Goal: Information Seeking & Learning: Learn about a topic

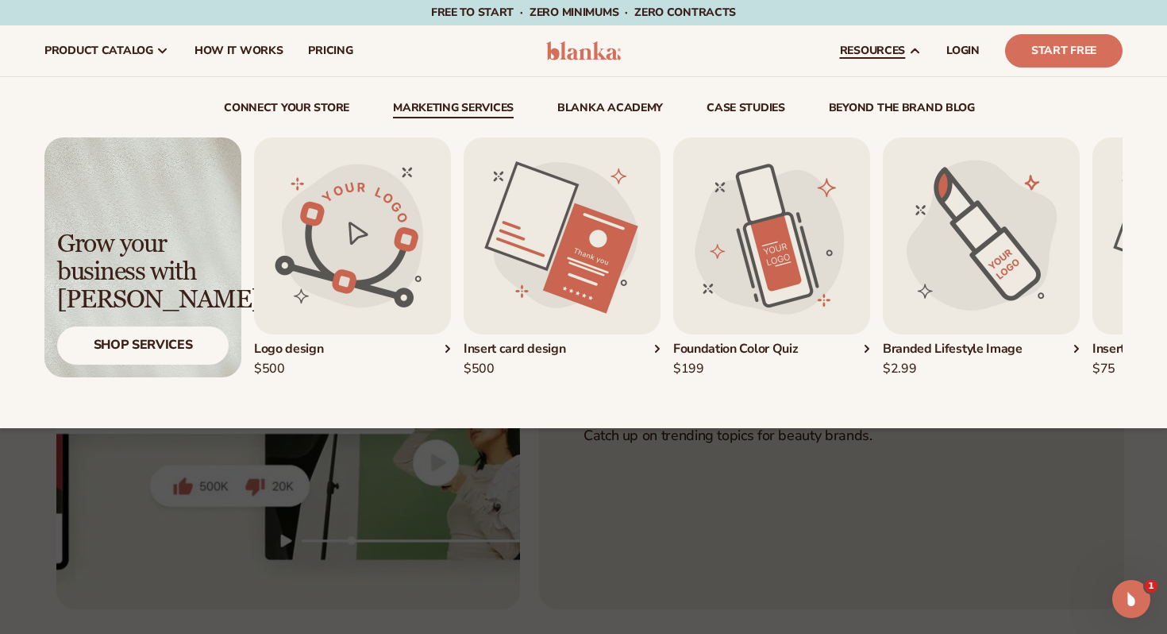
click at [939, 347] on div "Branded Lifestyle Image" at bounding box center [981, 349] width 197 height 17
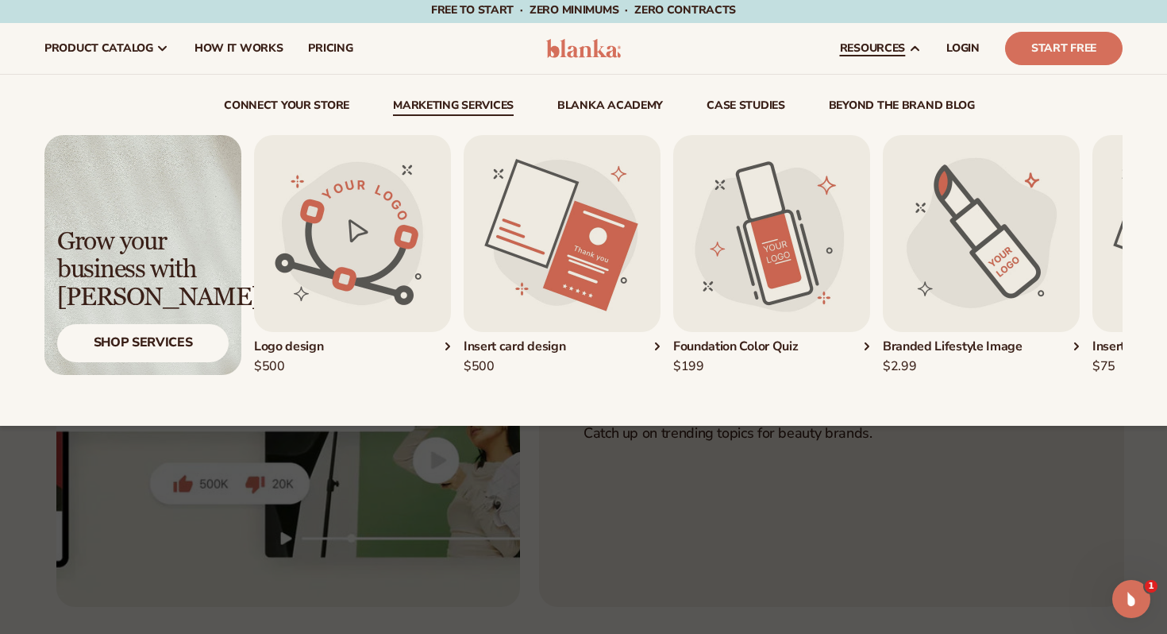
click at [522, 349] on div "Insert card design" at bounding box center [562, 346] width 197 height 17
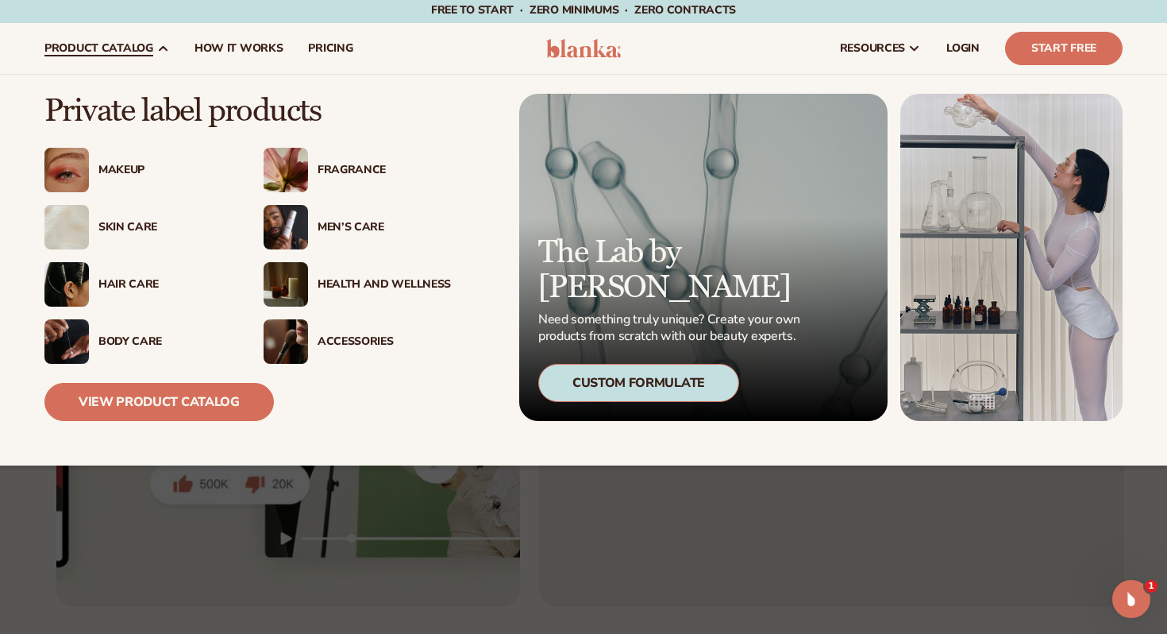
click at [295, 226] on img at bounding box center [286, 227] width 44 height 44
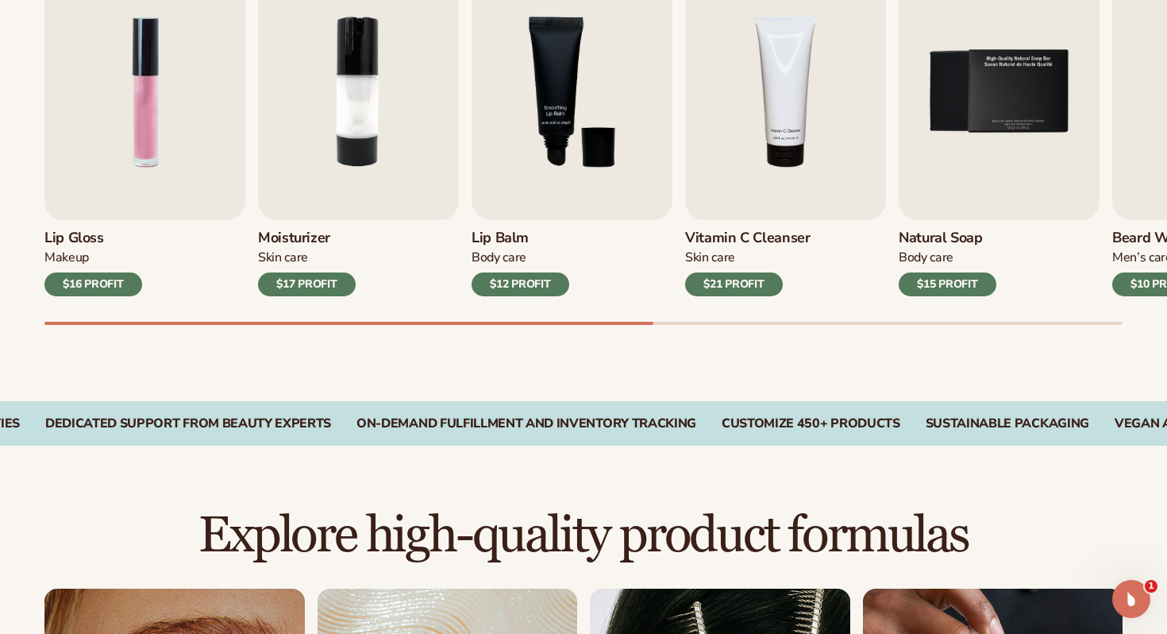
scroll to position [611, 0]
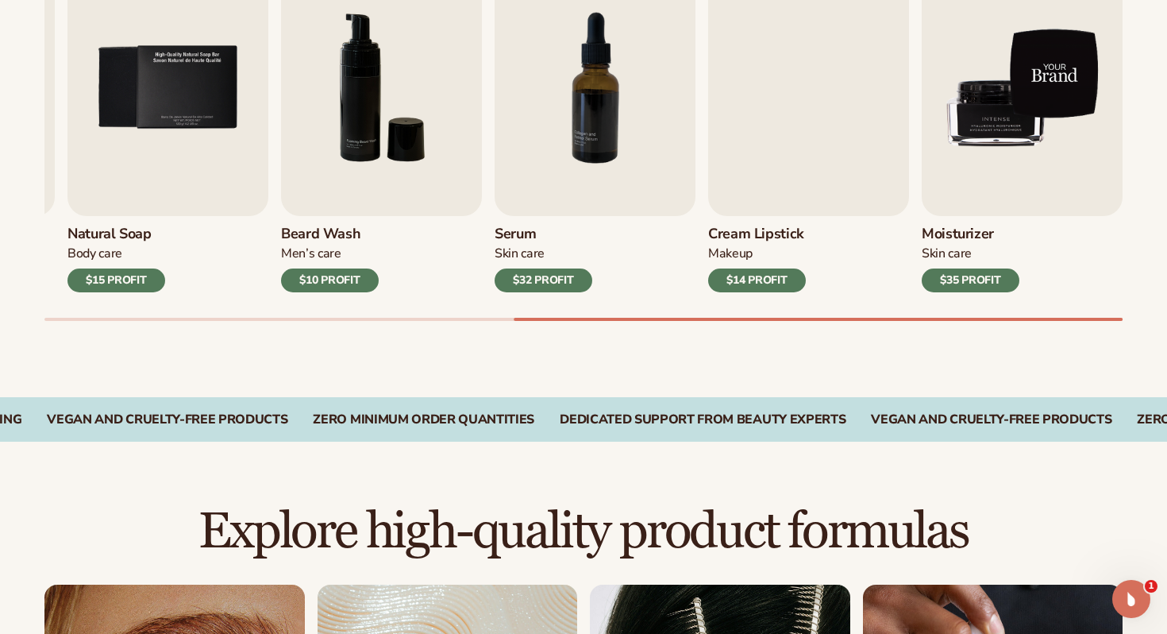
click at [1015, 185] on img "9 / 9" at bounding box center [1022, 88] width 201 height 256
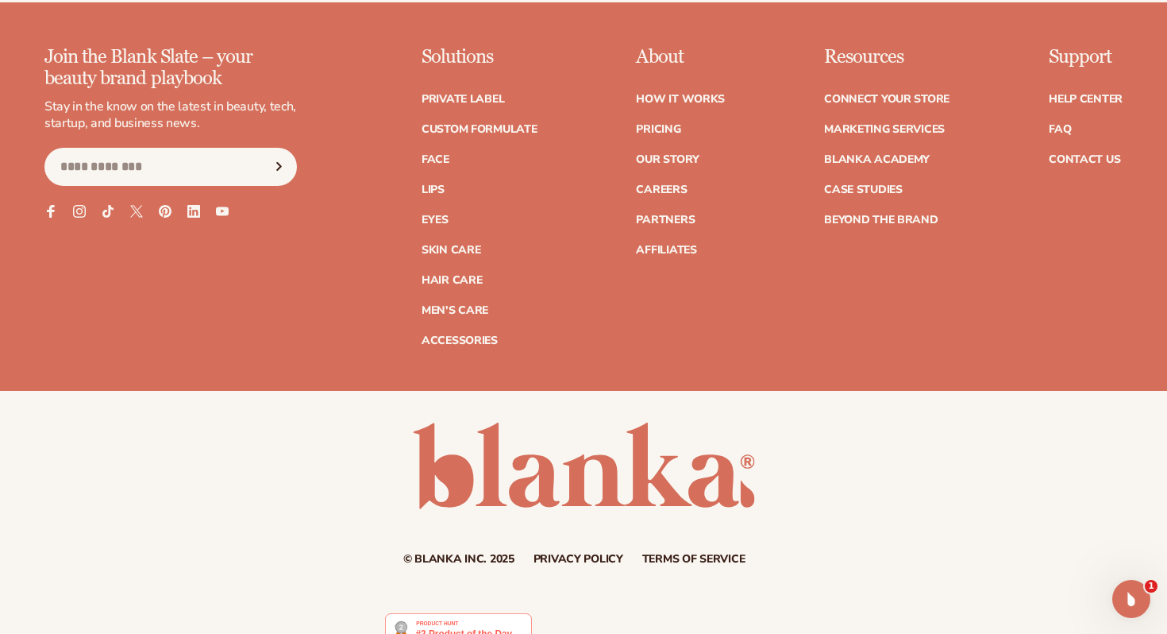
scroll to position [2875, 0]
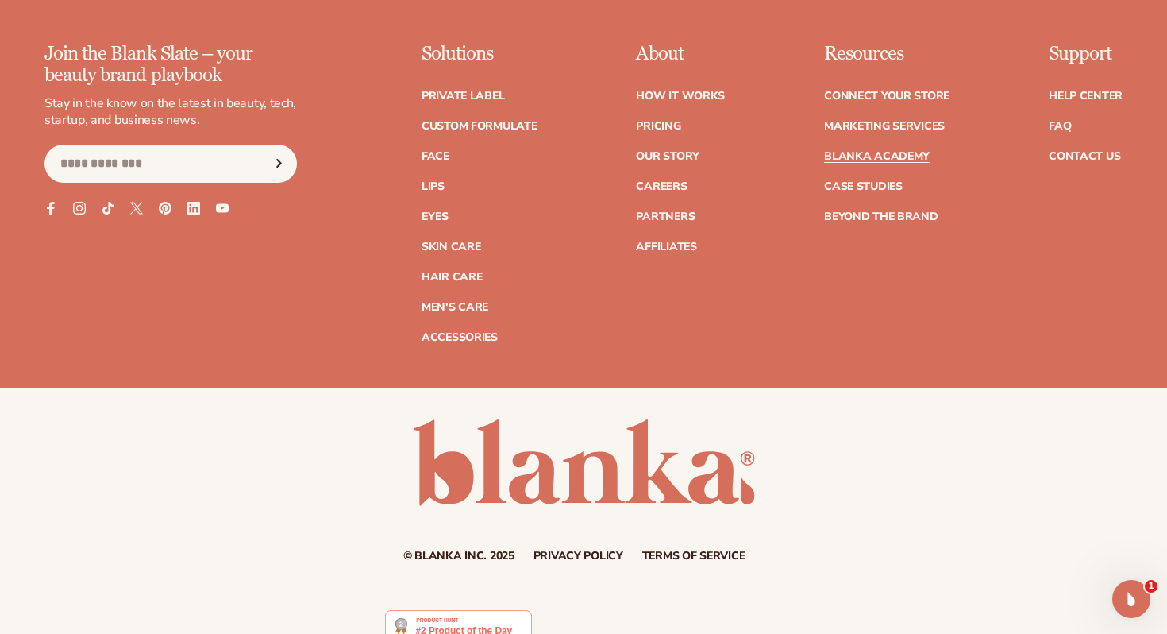
click at [890, 157] on link "Blanka Academy" at bounding box center [877, 156] width 106 height 11
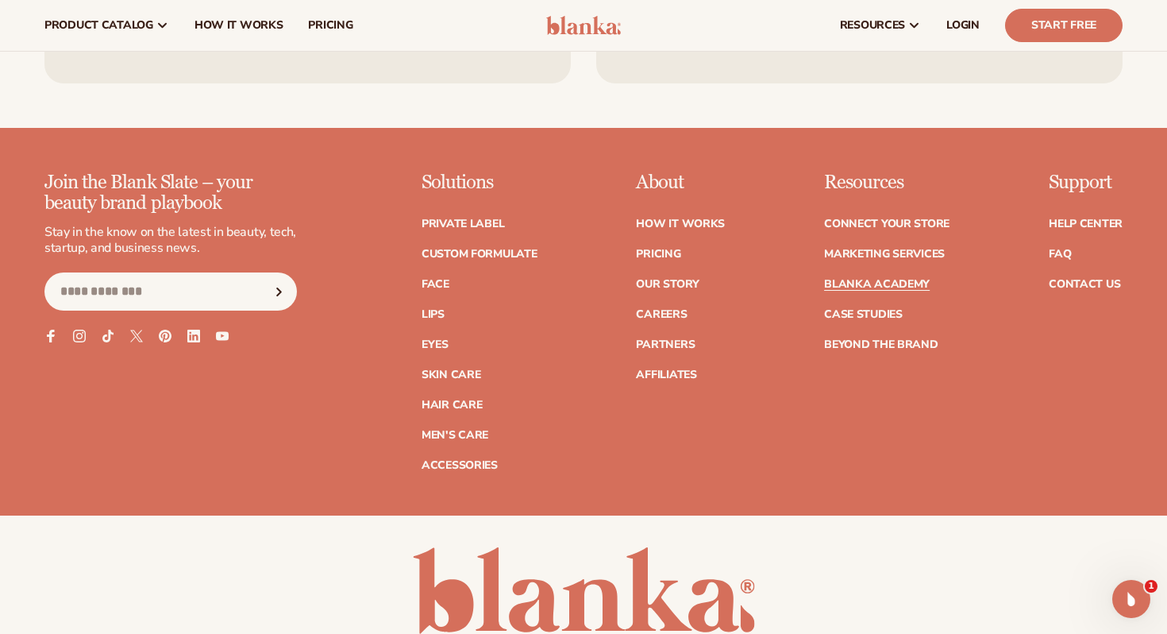
scroll to position [3140, 0]
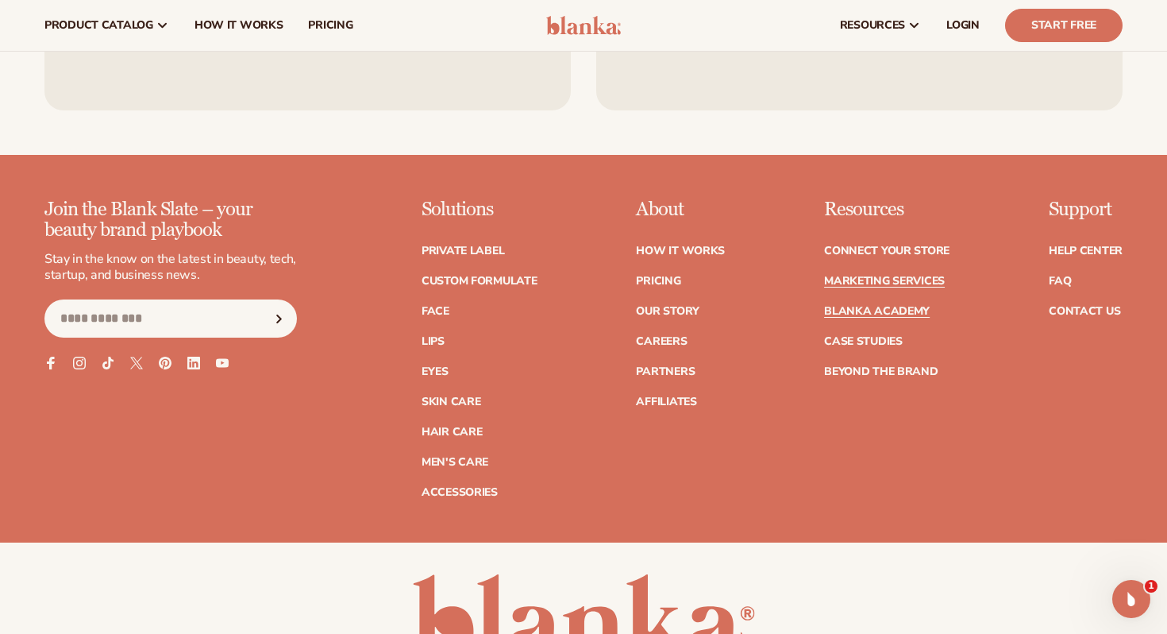
click at [889, 276] on link "Marketing services" at bounding box center [884, 281] width 121 height 11
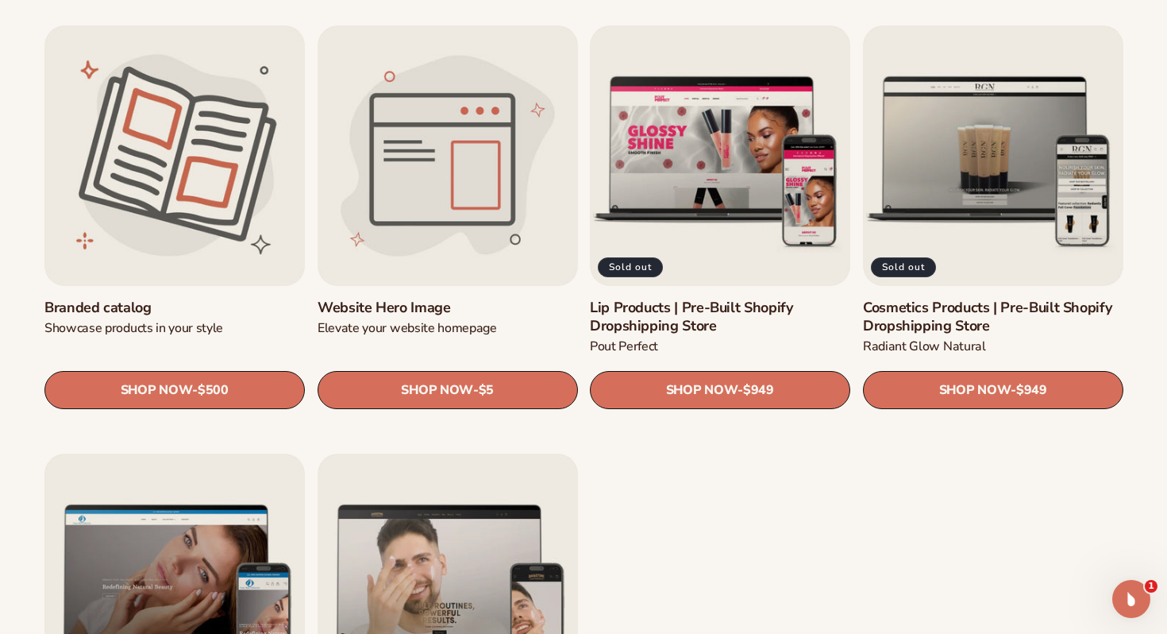
scroll to position [1767, 0]
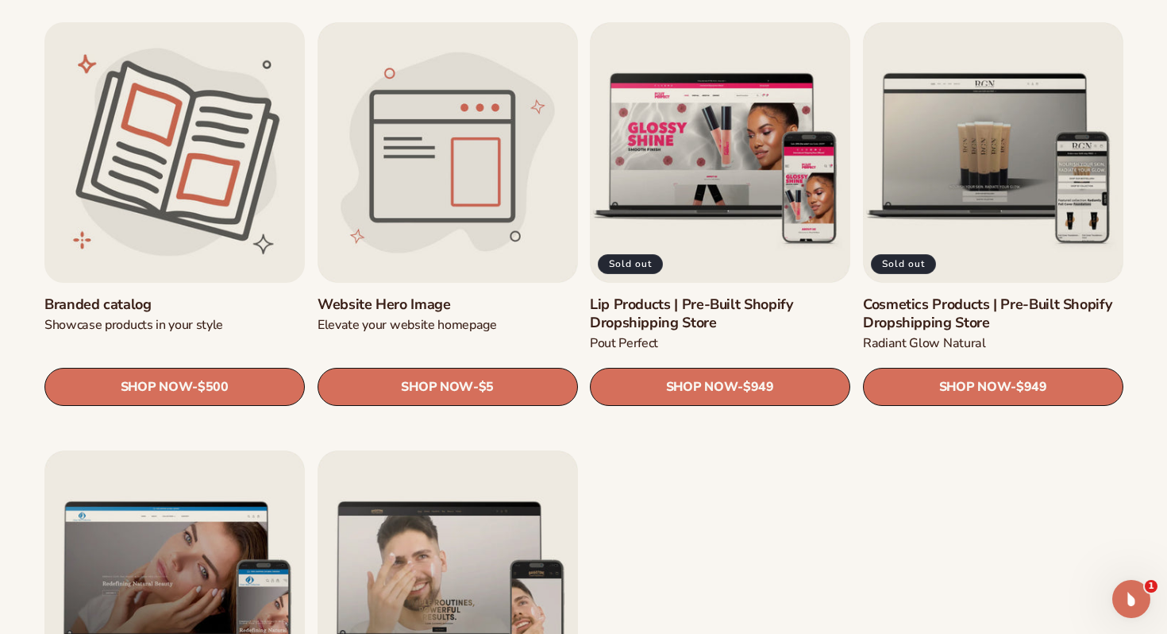
click at [127, 303] on link "Branded catalog" at bounding box center [174, 304] width 260 height 18
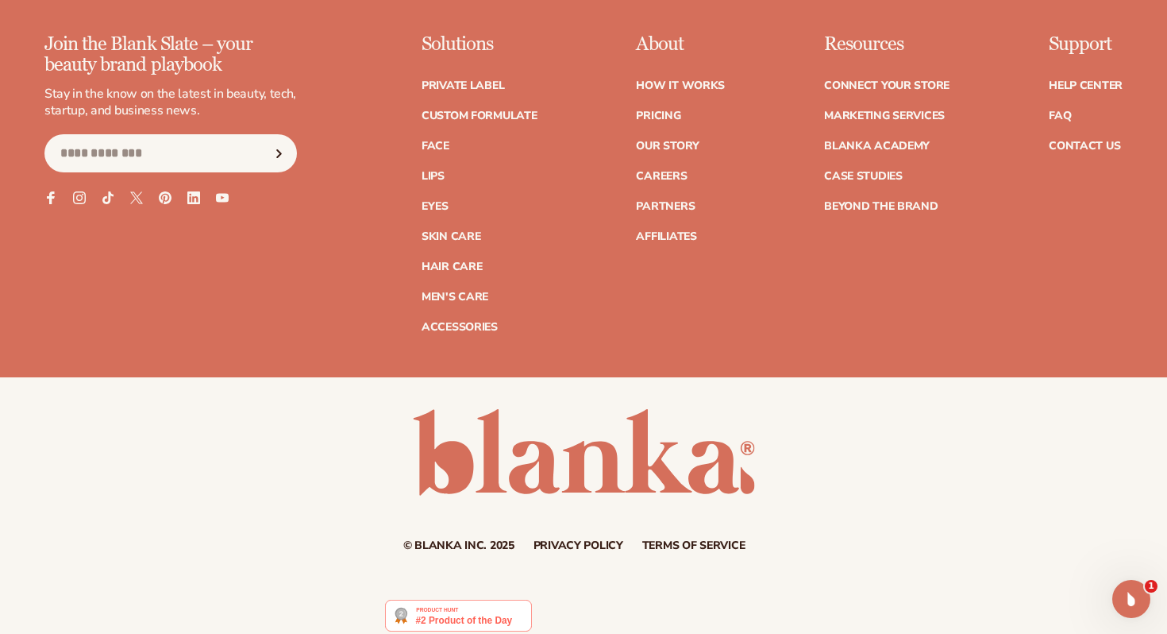
scroll to position [1414, 0]
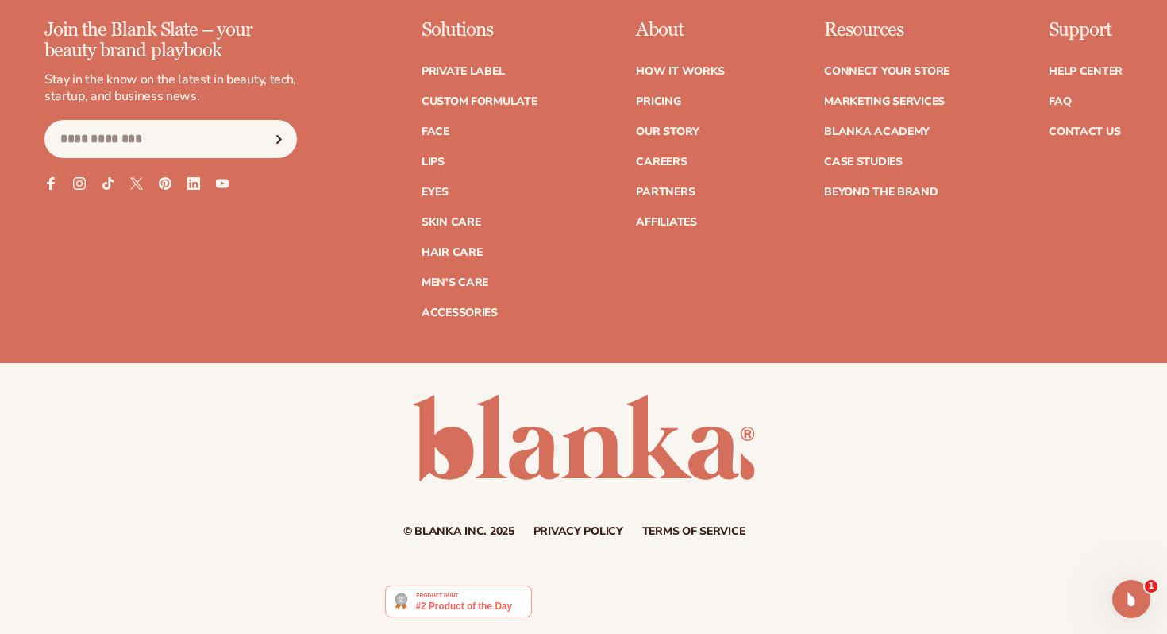
click at [459, 598] on img at bounding box center [458, 601] width 147 height 32
